Goal: Navigation & Orientation: Find specific page/section

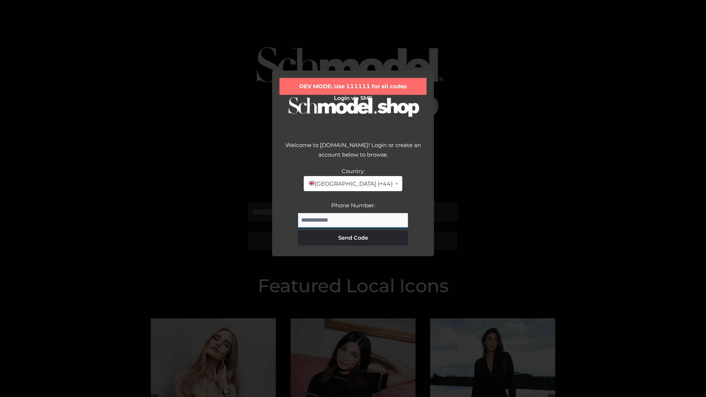
click at [353, 220] on input "Phone Number:" at bounding box center [353, 220] width 110 height 15
type input "**********"
click at [353, 237] on button "Send Code" at bounding box center [353, 237] width 110 height 15
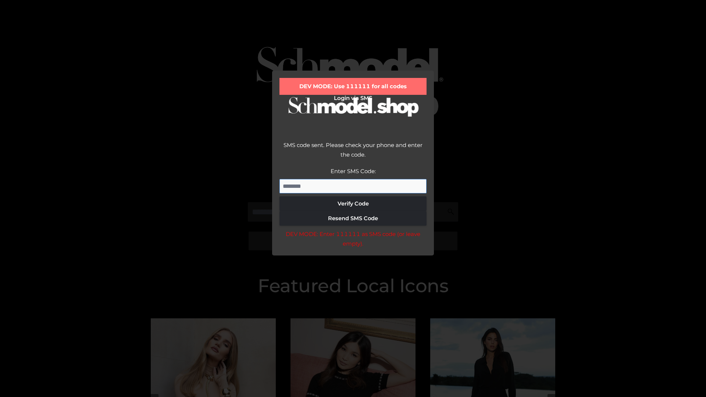
click at [353, 186] on input "Enter SMS Code:" at bounding box center [352, 186] width 147 height 15
type input "******"
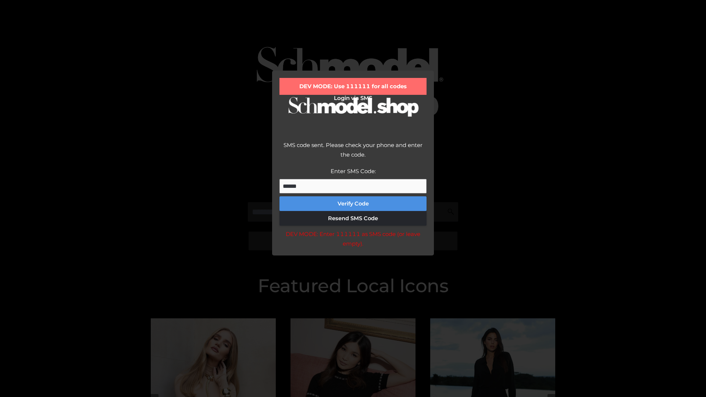
click at [353, 204] on button "Verify Code" at bounding box center [352, 203] width 147 height 15
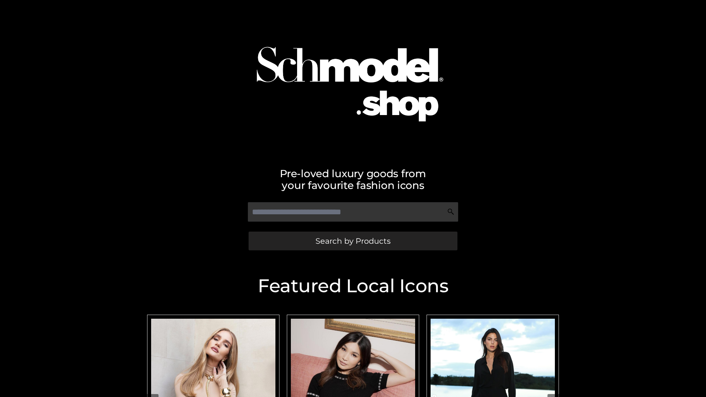
click at [352, 241] on span "Search by Products" at bounding box center [352, 241] width 75 height 8
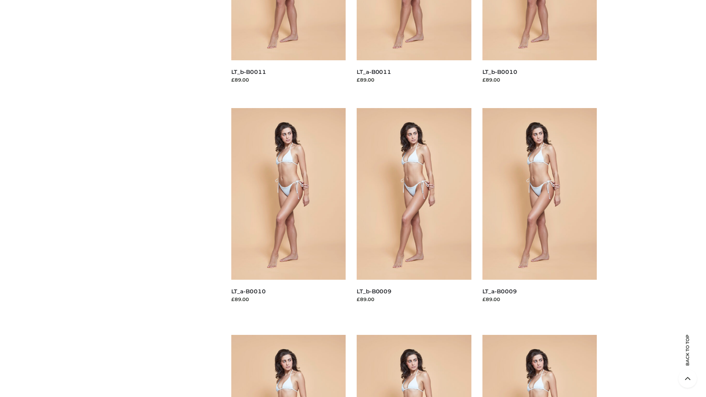
scroll to position [1938, 0]
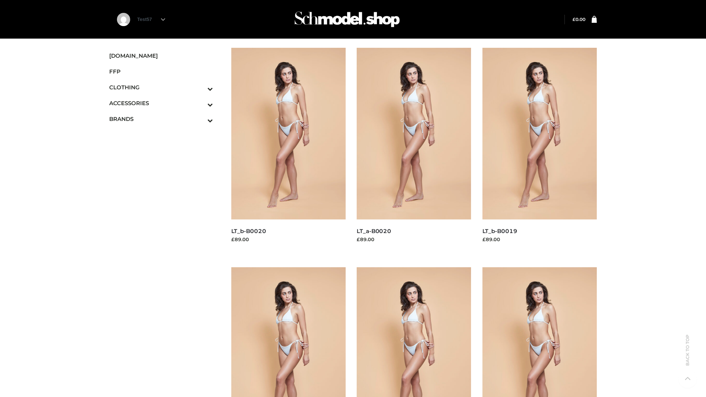
scroll to position [598, 0]
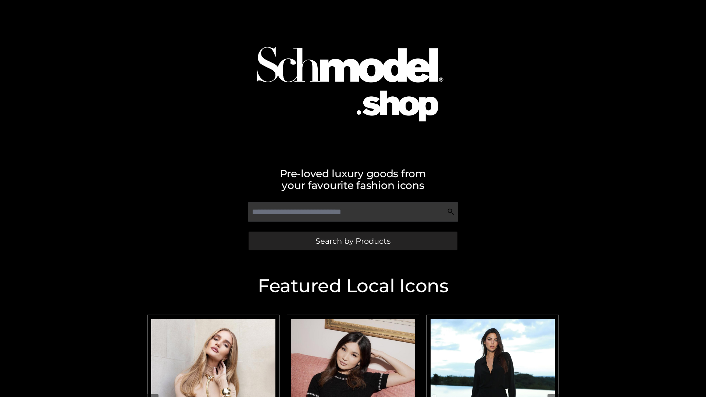
click at [352, 241] on span "Search by Products" at bounding box center [352, 241] width 75 height 8
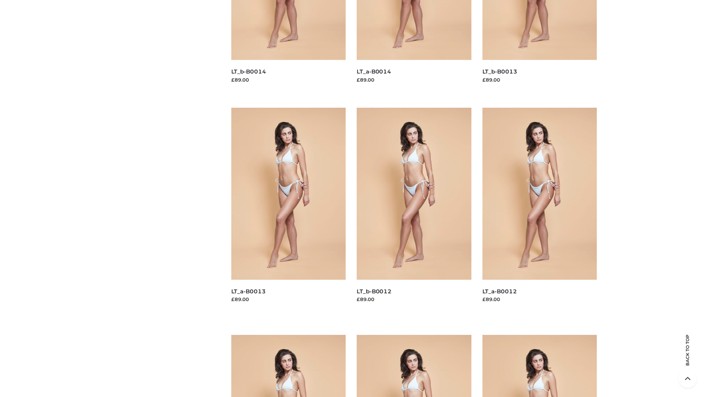
scroll to position [1491, 0]
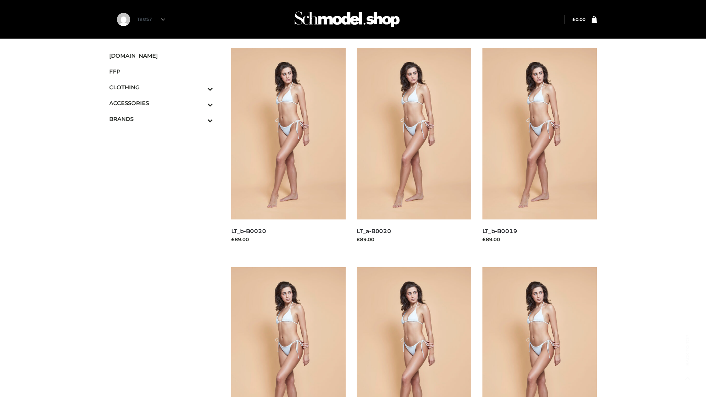
scroll to position [598, 0]
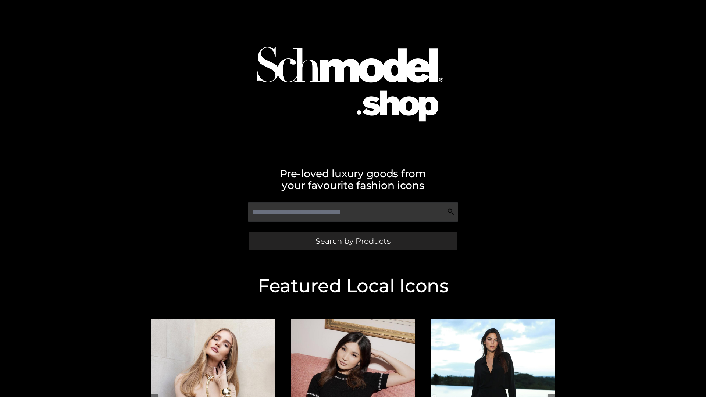
click at [352, 241] on span "Search by Products" at bounding box center [352, 241] width 75 height 8
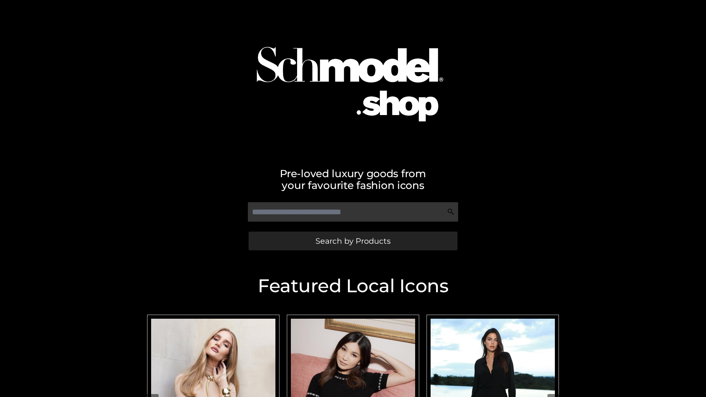
click at [352, 241] on span "Search by Products" at bounding box center [352, 241] width 75 height 8
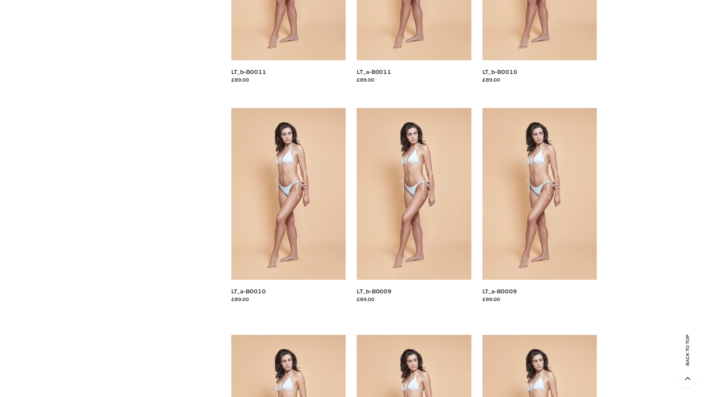
scroll to position [1938, 0]
